Goal: Information Seeking & Learning: Learn about a topic

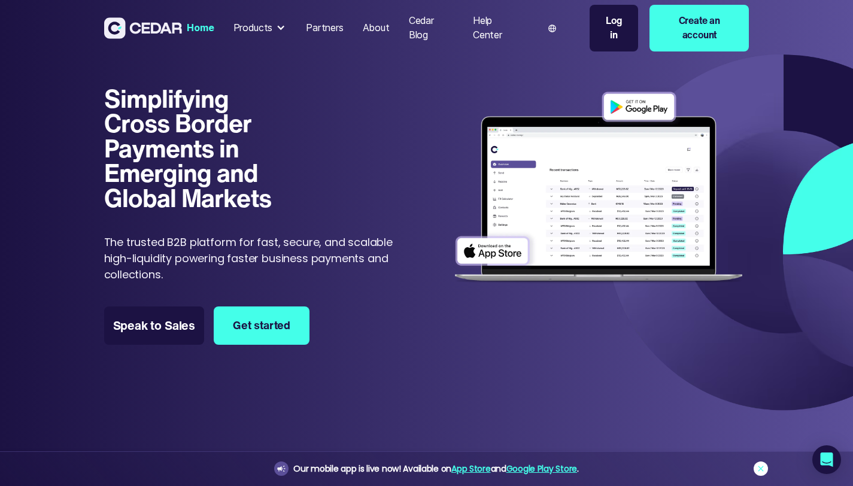
click at [761, 465] on icon at bounding box center [761, 469] width 10 height 10
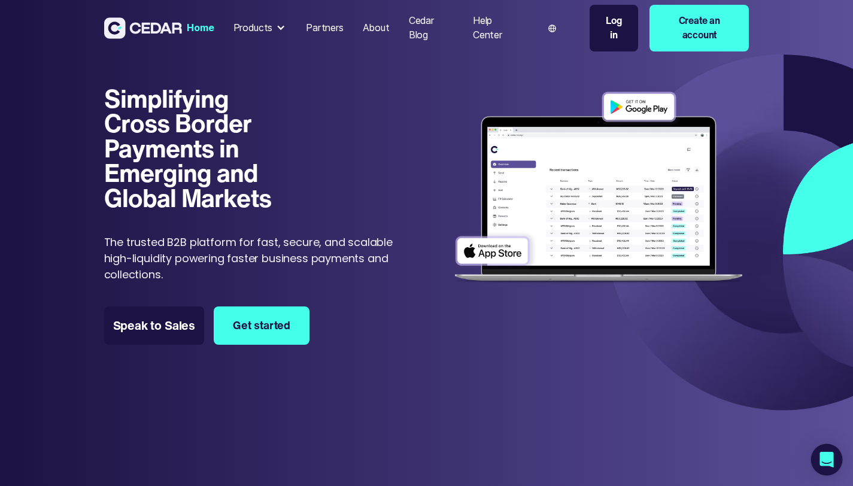
click at [822, 460] on icon "Open Intercom Messenger" at bounding box center [827, 460] width 14 height 16
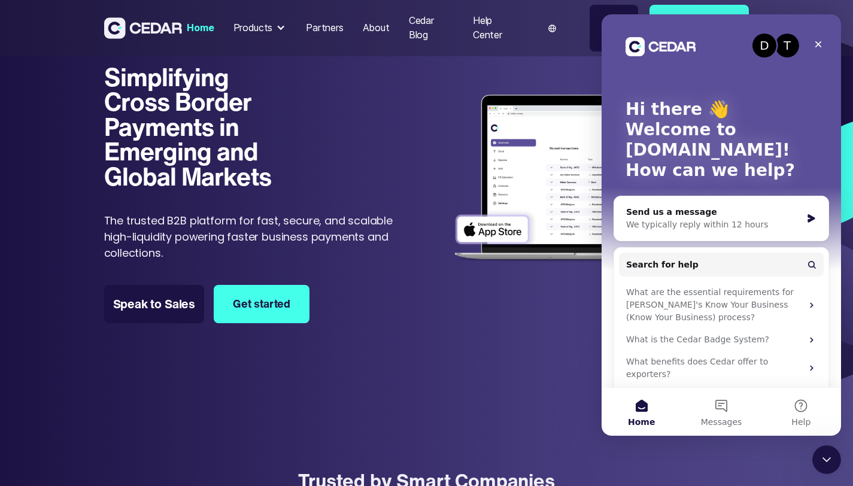
scroll to position [19, 0]
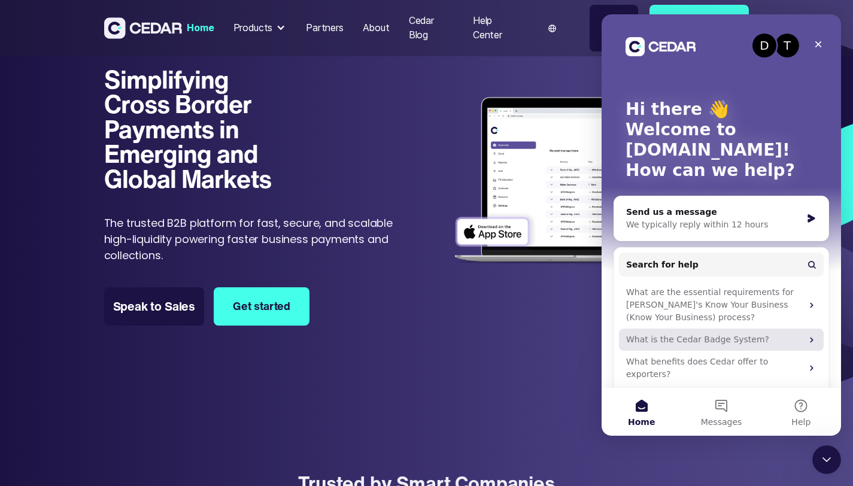
click at [717, 341] on div "What is the Cedar Badge System?" at bounding box center [714, 339] width 176 height 13
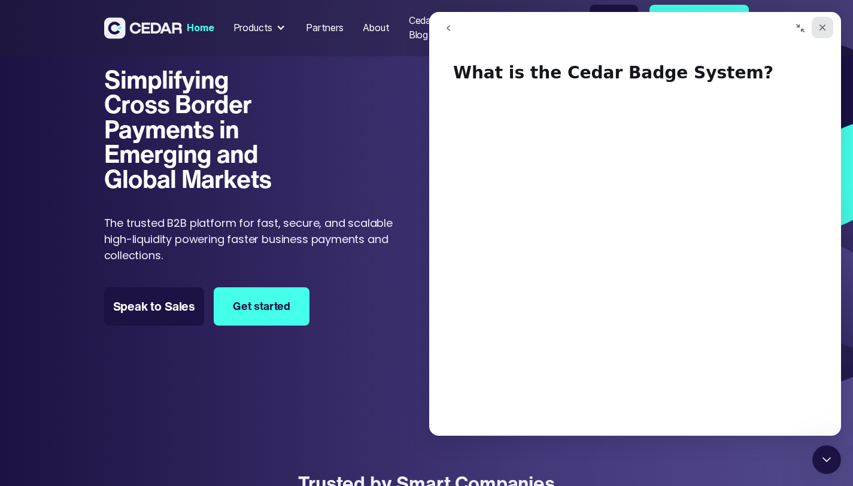
click at [828, 25] on div "Close" at bounding box center [823, 28] width 22 height 22
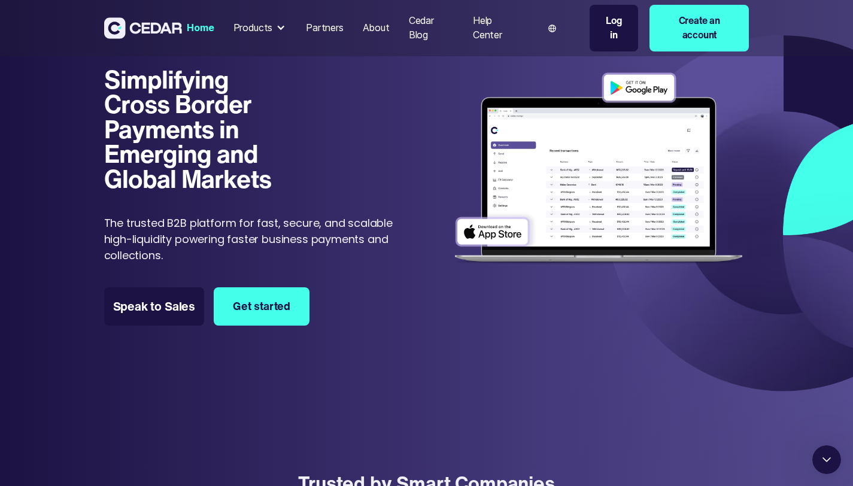
scroll to position [0, 0]
click at [821, 453] on icon "Open Intercom Messenger" at bounding box center [825, 458] width 20 height 20
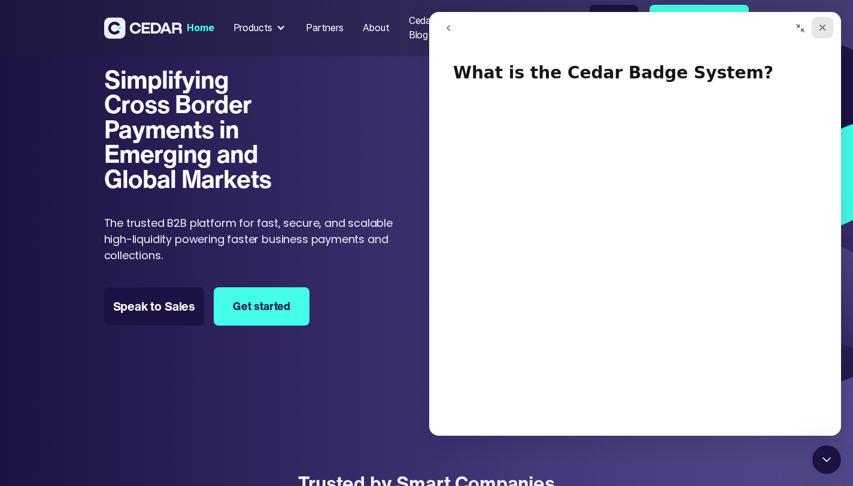
click at [823, 21] on div "Close" at bounding box center [823, 28] width 22 height 22
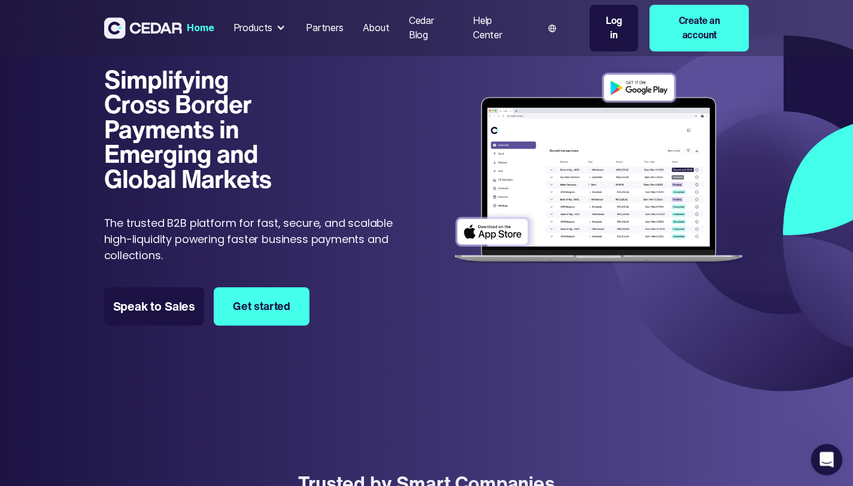
click at [821, 466] on div "Open Intercom Messenger" at bounding box center [825, 458] width 40 height 40
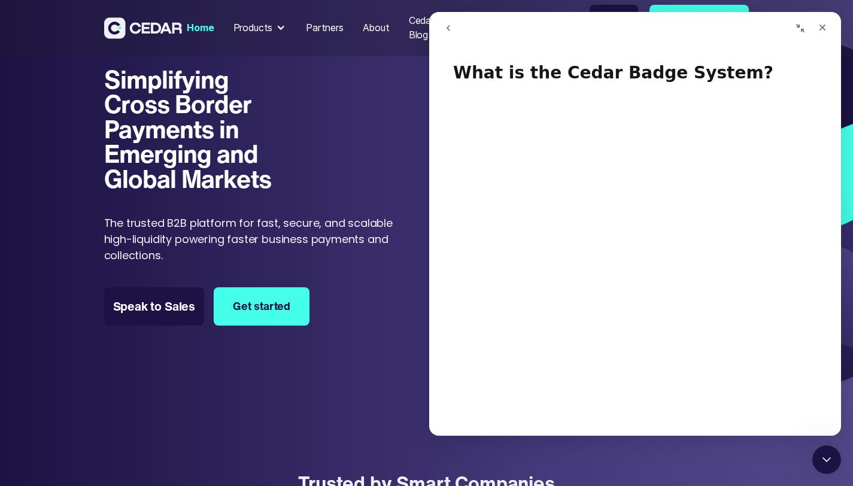
click at [454, 19] on button "go back" at bounding box center [448, 28] width 23 height 23
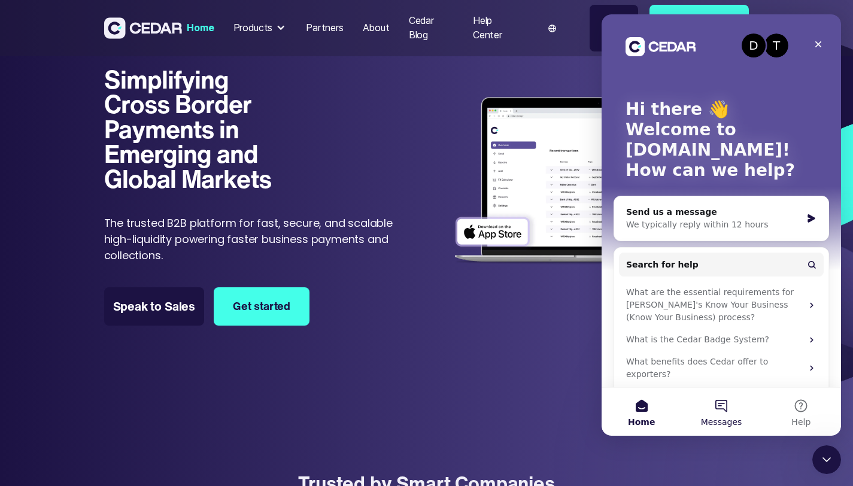
click at [721, 399] on button "Messages" at bounding box center [721, 412] width 80 height 48
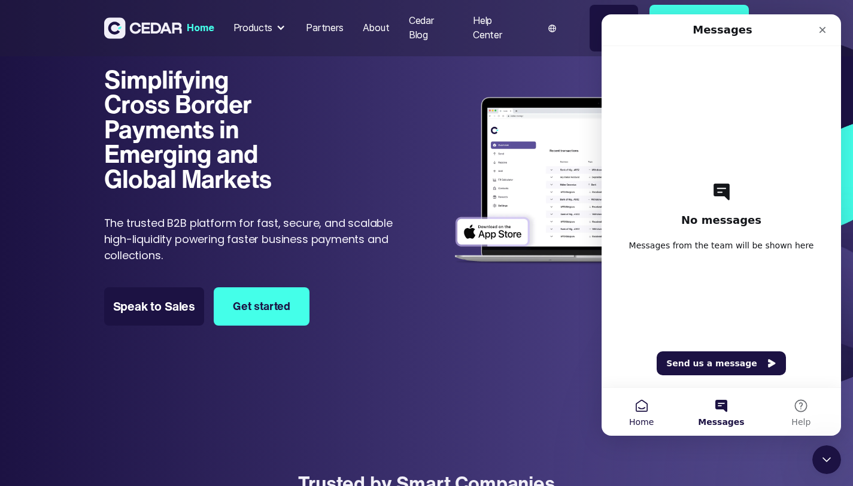
click at [642, 403] on button "Home" at bounding box center [642, 412] width 80 height 48
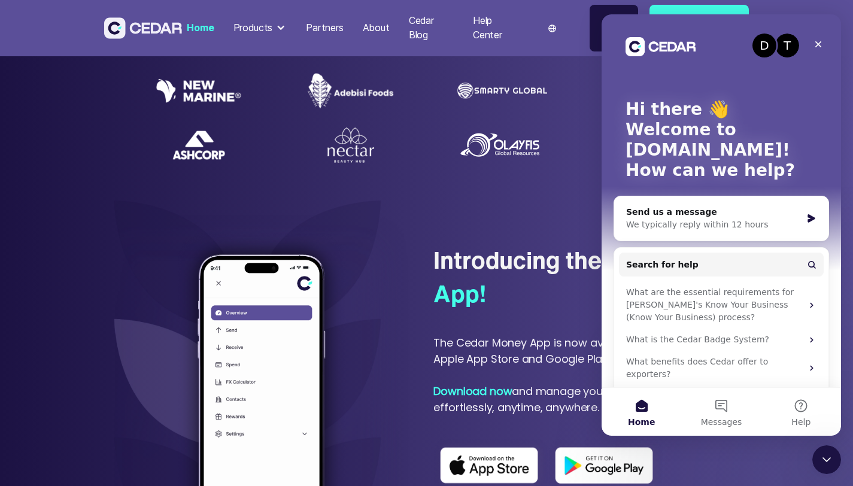
scroll to position [556, 0]
